Goal: Task Accomplishment & Management: Manage account settings

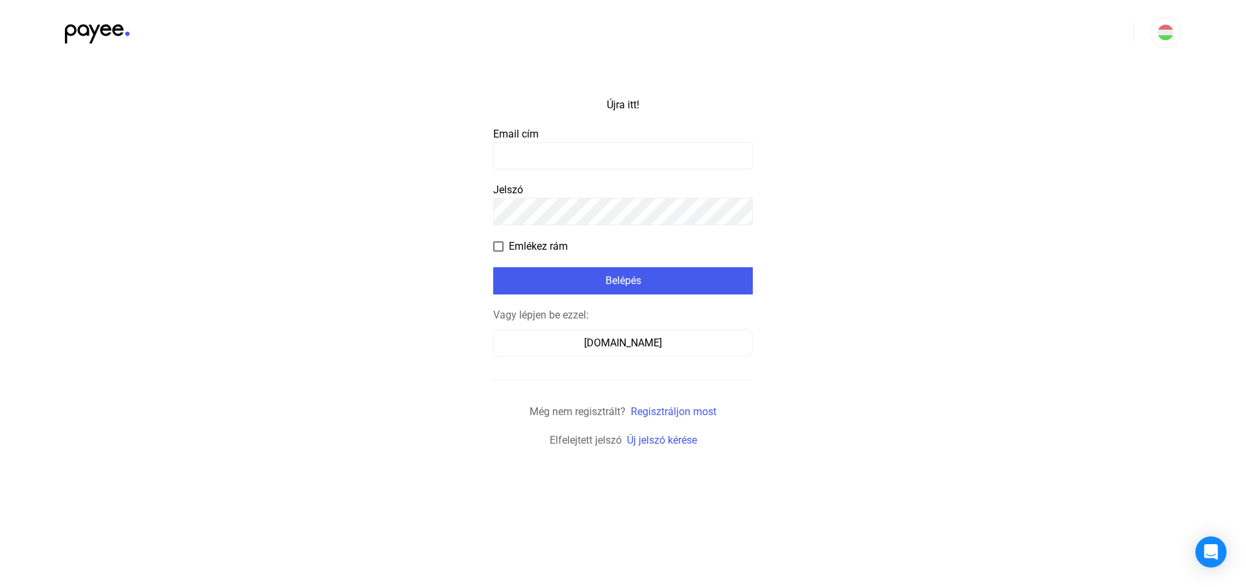
click at [545, 161] on input at bounding box center [623, 155] width 260 height 27
click at [597, 156] on input at bounding box center [623, 155] width 260 height 27
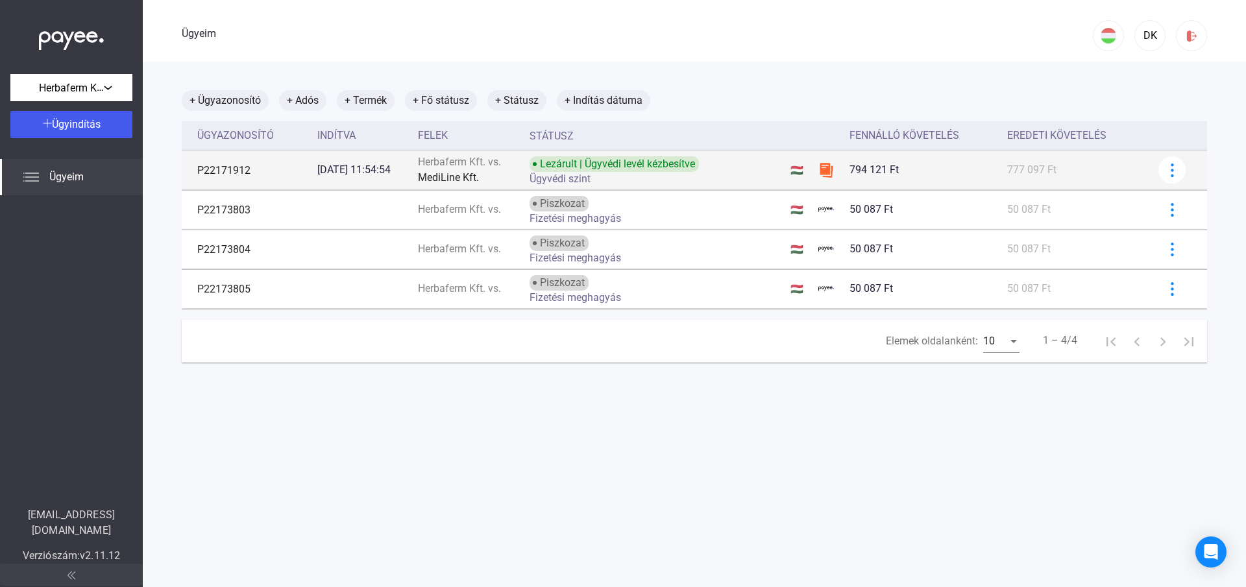
click at [643, 167] on font "Lezárult | Ügyvédi levél kézbesítve" at bounding box center [617, 164] width 155 height 12
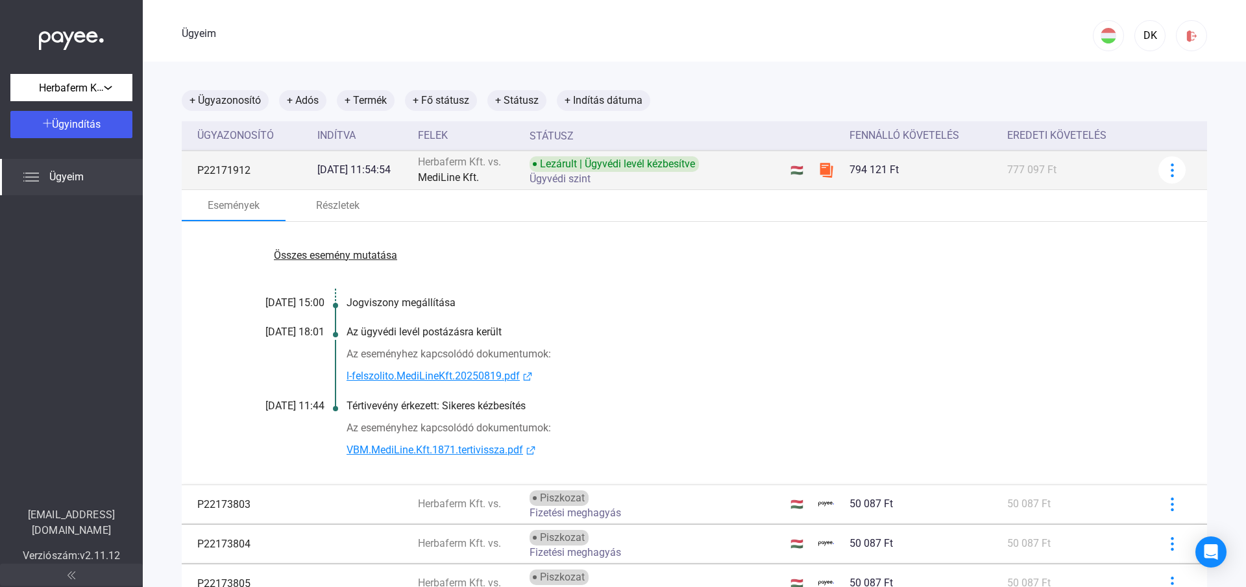
click at [234, 178] on td "P22171912" at bounding box center [247, 170] width 130 height 39
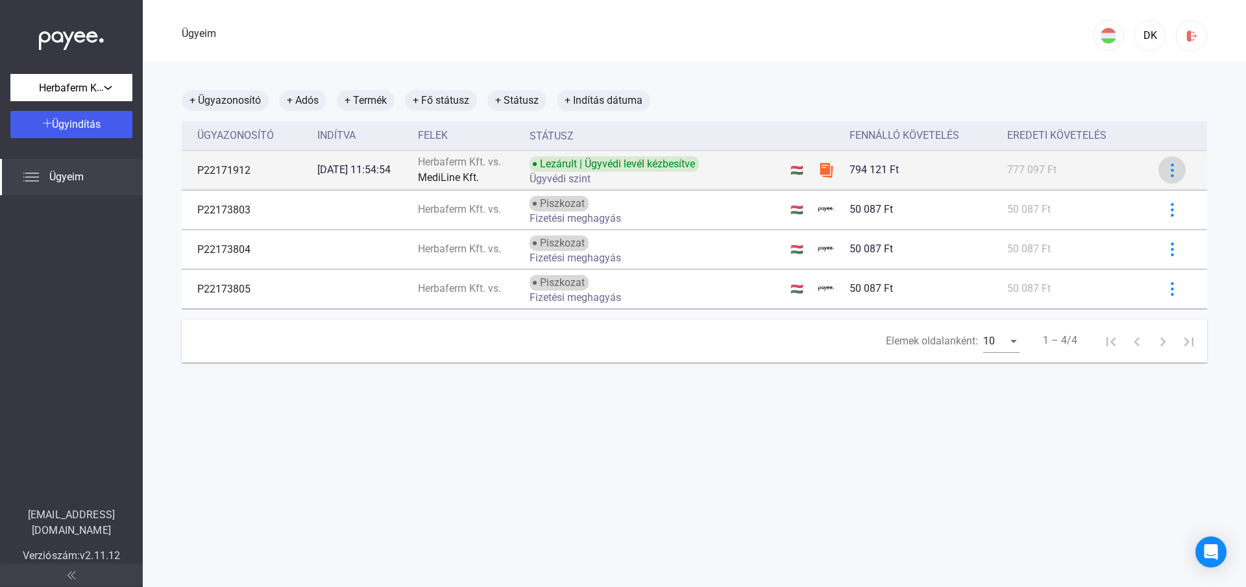
click at [1166, 172] on img at bounding box center [1173, 171] width 14 height 14
click at [1156, 172] on div at bounding box center [623, 293] width 1246 height 587
click at [380, 180] on td "[DATE] 11:54:54" at bounding box center [362, 170] width 101 height 39
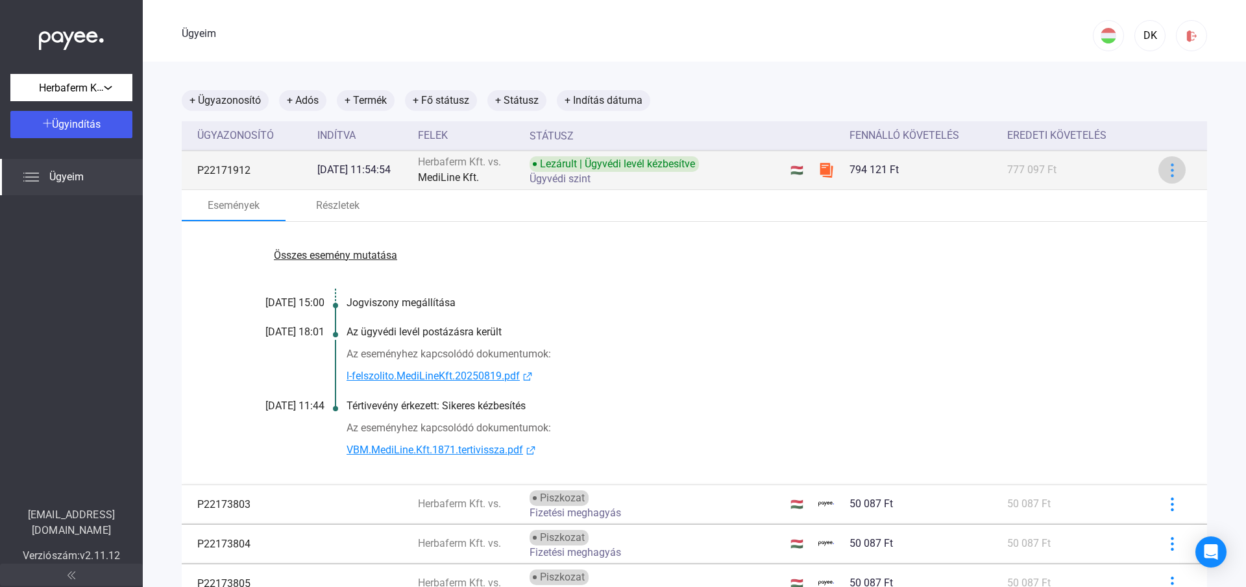
click at [1166, 173] on img at bounding box center [1173, 171] width 14 height 14
click at [1161, 173] on div at bounding box center [623, 293] width 1246 height 587
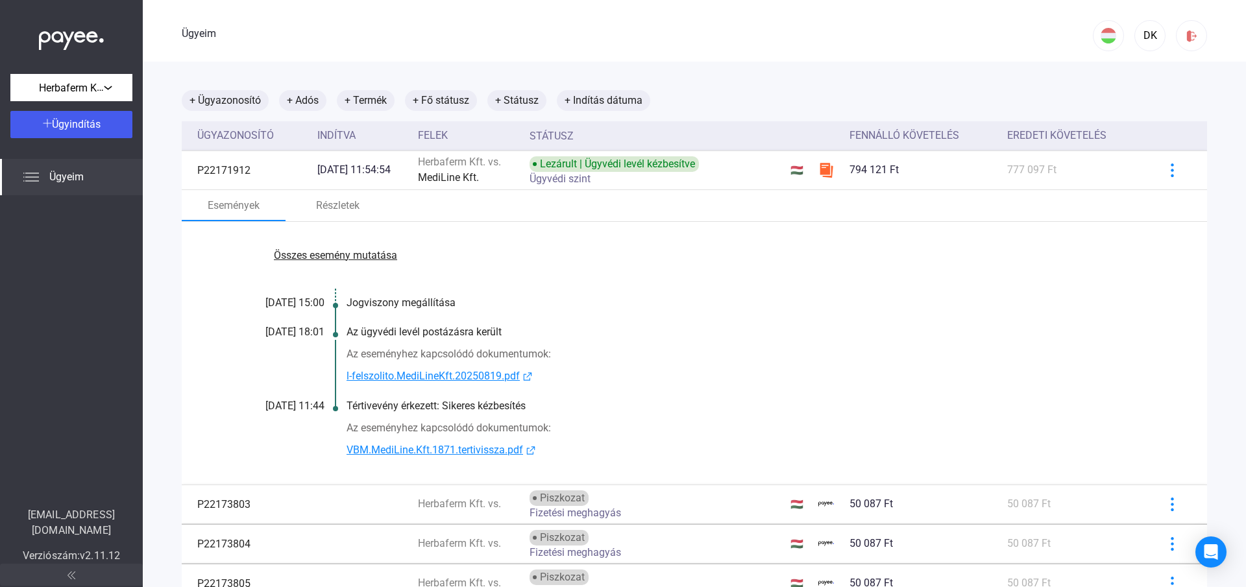
click at [327, 261] on font "Összes esemény mutatása" at bounding box center [335, 255] width 123 height 12
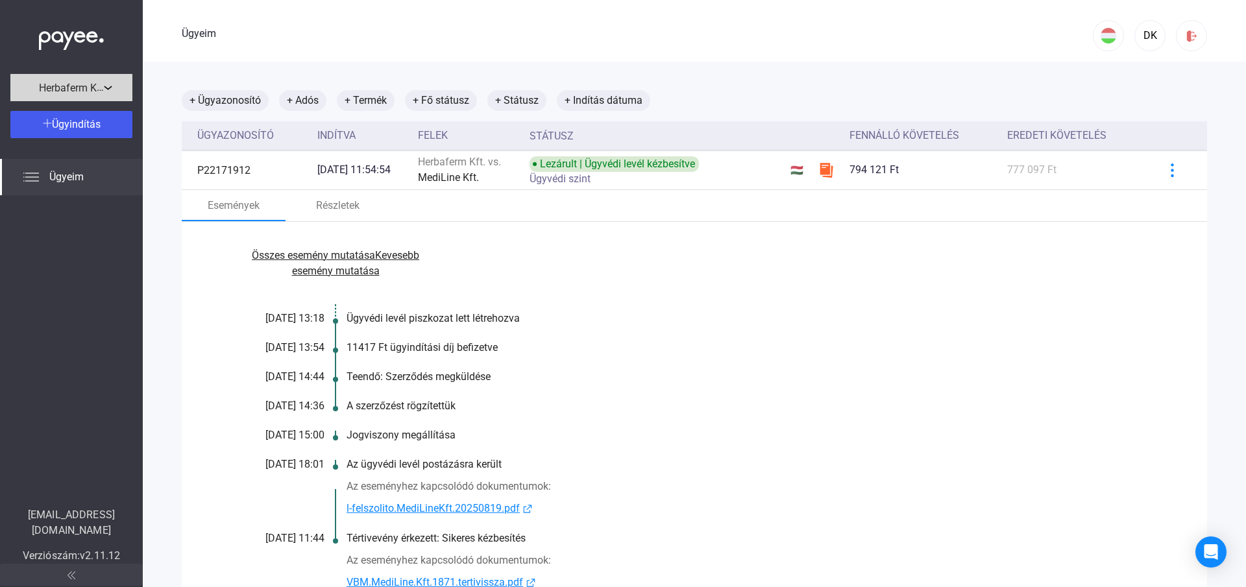
click at [81, 81] on font "Herbaferm Kft." at bounding box center [73, 87] width 68 height 13
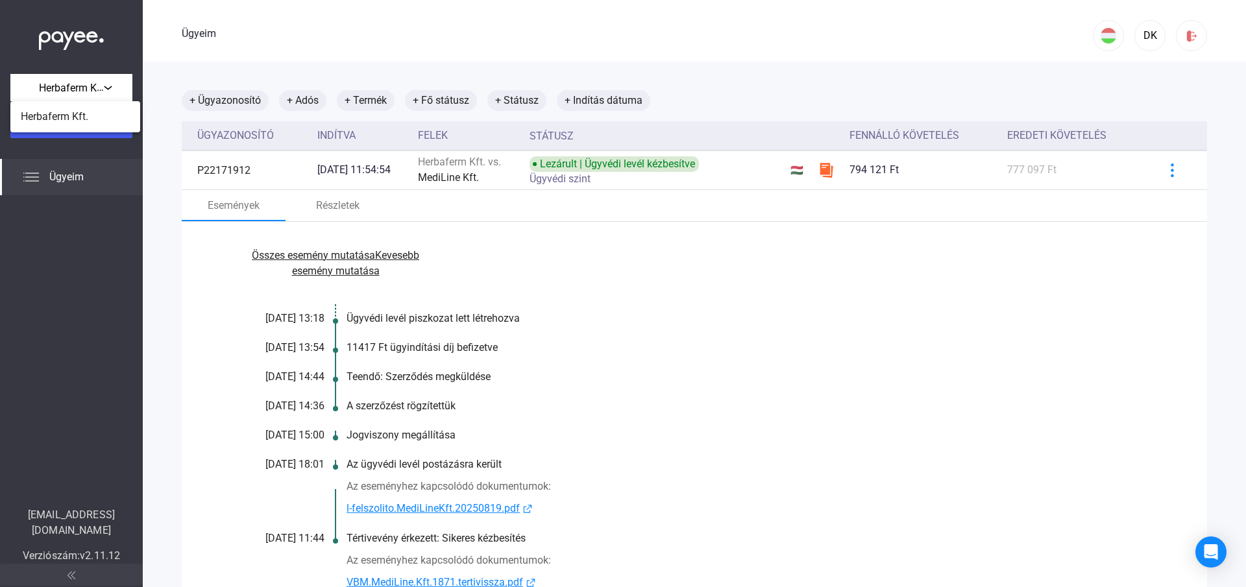
click at [370, 99] on div at bounding box center [623, 293] width 1246 height 587
click at [370, 99] on font "+ Termék" at bounding box center [366, 100] width 42 height 12
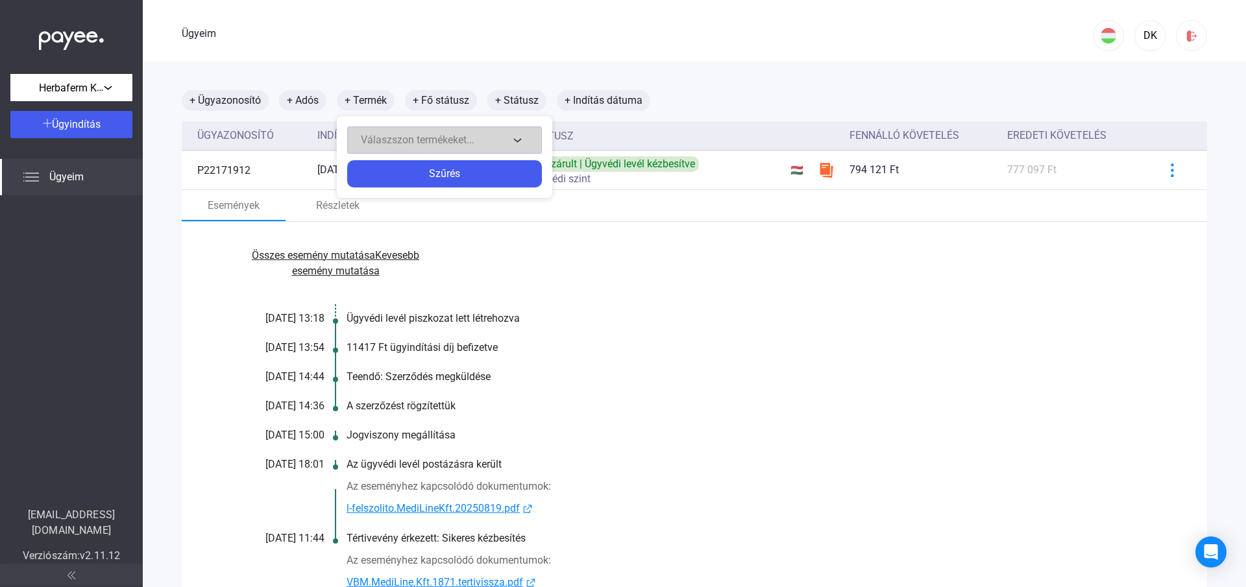
click at [511, 140] on button "Válaszszon termékeket..." at bounding box center [444, 140] width 195 height 27
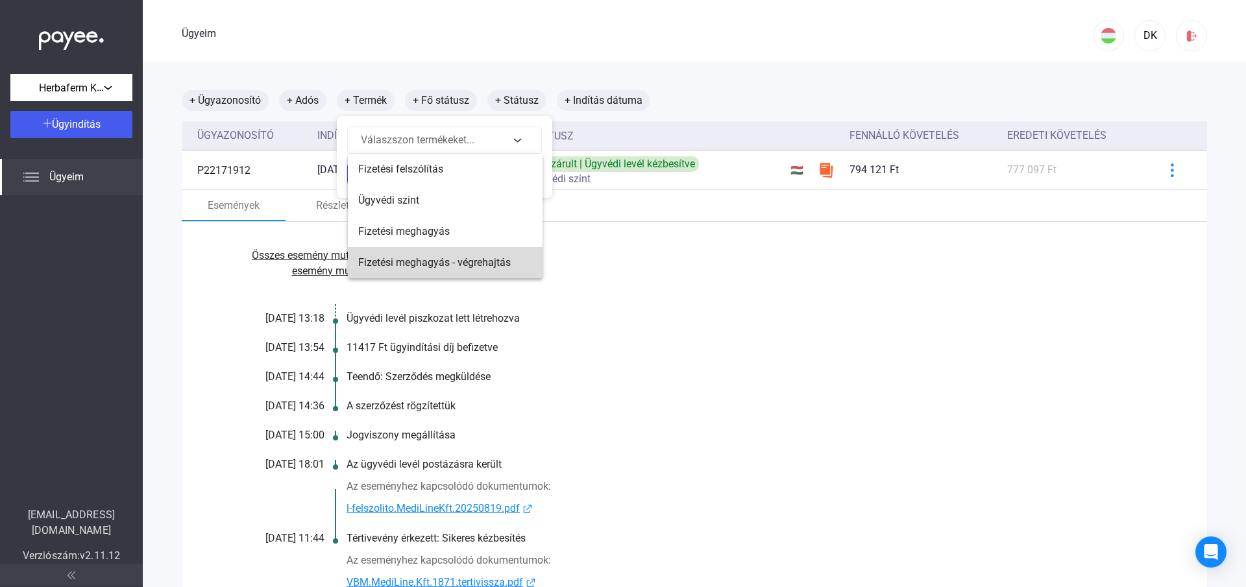
click at [493, 264] on font "Fizetési meghagyás - végrehajtás" at bounding box center [434, 262] width 153 height 12
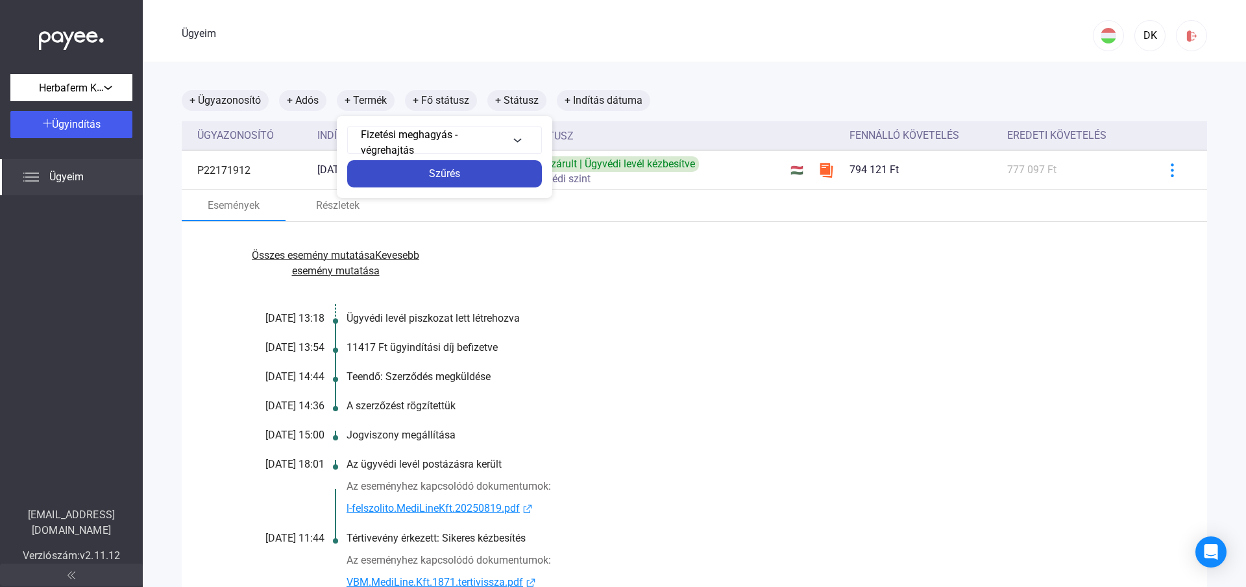
click at [493, 179] on div "Szűrés" at bounding box center [444, 174] width 187 height 16
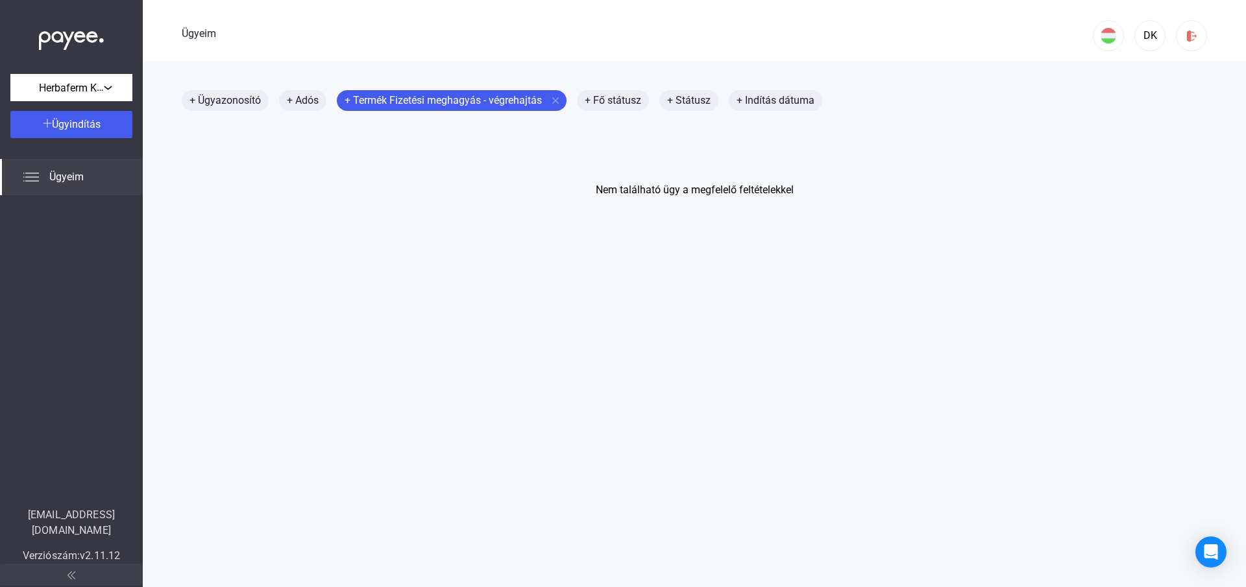
click at [79, 179] on font "Ügyeim" at bounding box center [66, 177] width 34 height 12
click at [90, 89] on font "Herbaferm Kft." at bounding box center [73, 87] width 68 height 13
click at [81, 123] on span "Herbaferm Kft." at bounding box center [55, 117] width 68 height 16
click at [234, 94] on font "+ Ügyazonosító" at bounding box center [225, 100] width 71 height 12
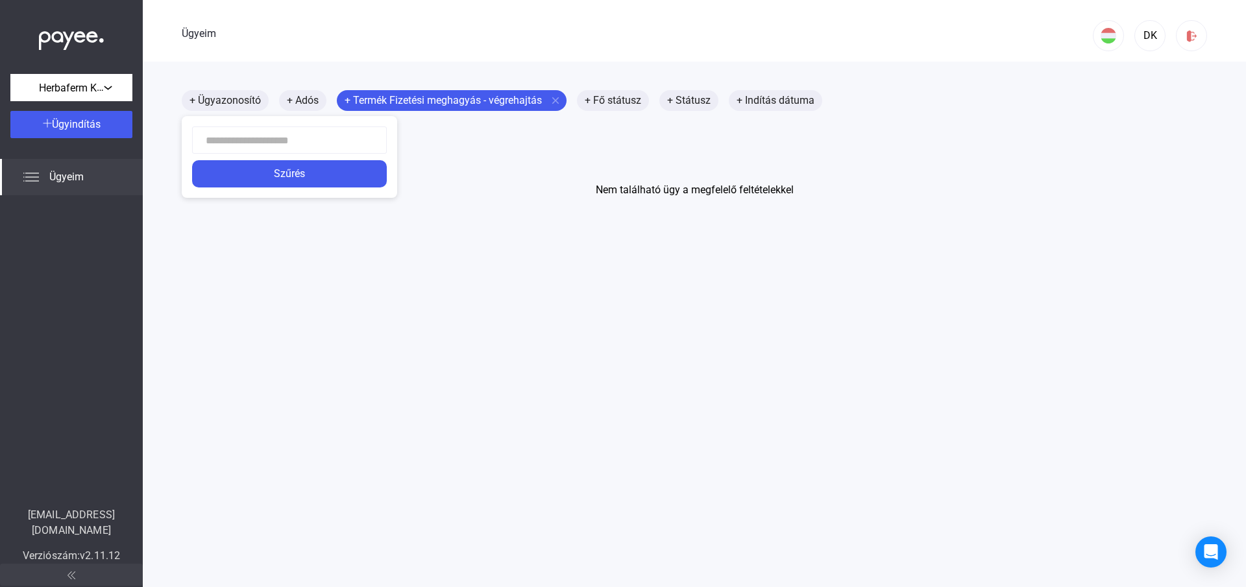
click at [64, 128] on div at bounding box center [623, 293] width 1246 height 587
